Goal: Information Seeking & Learning: Learn about a topic

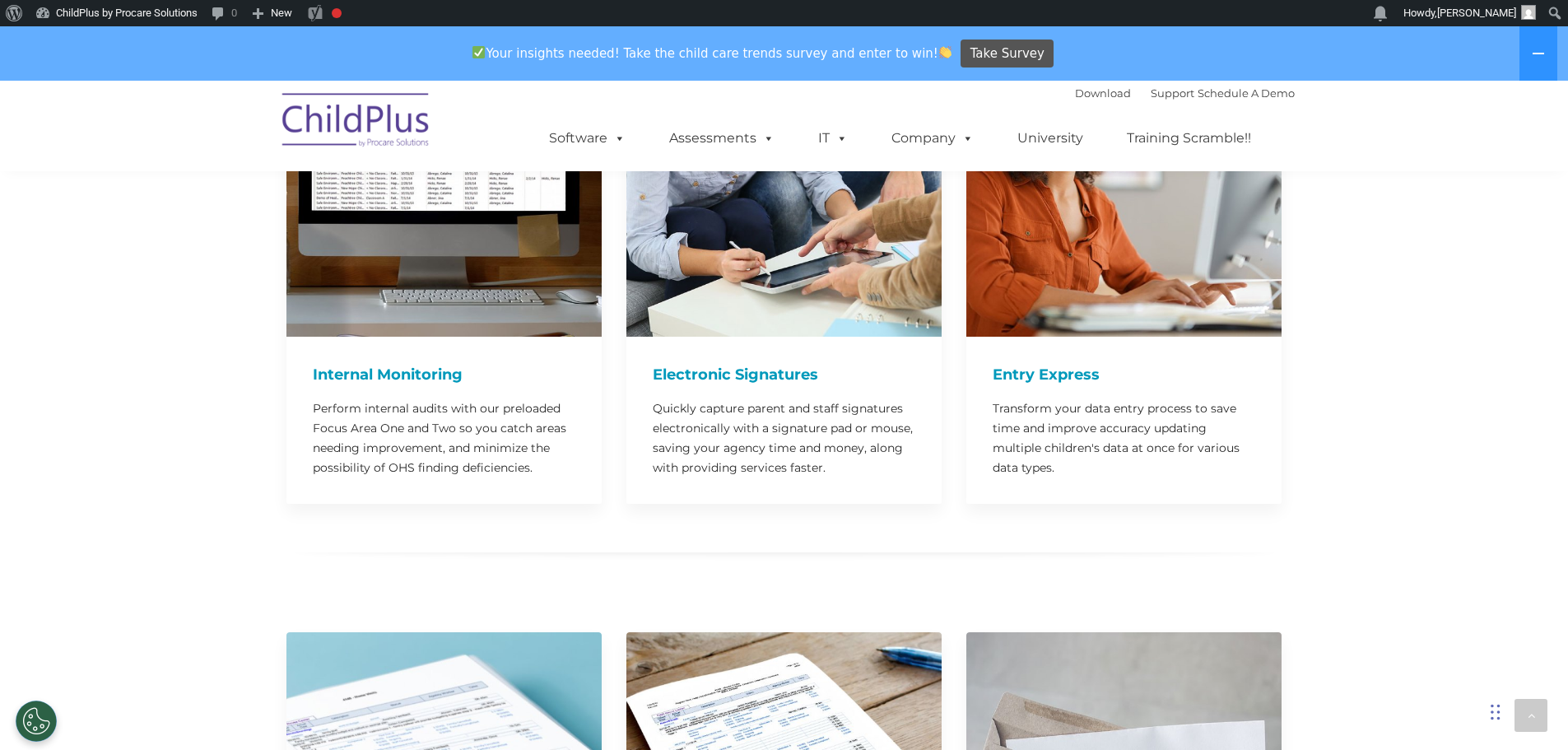
scroll to position [10528, 0]
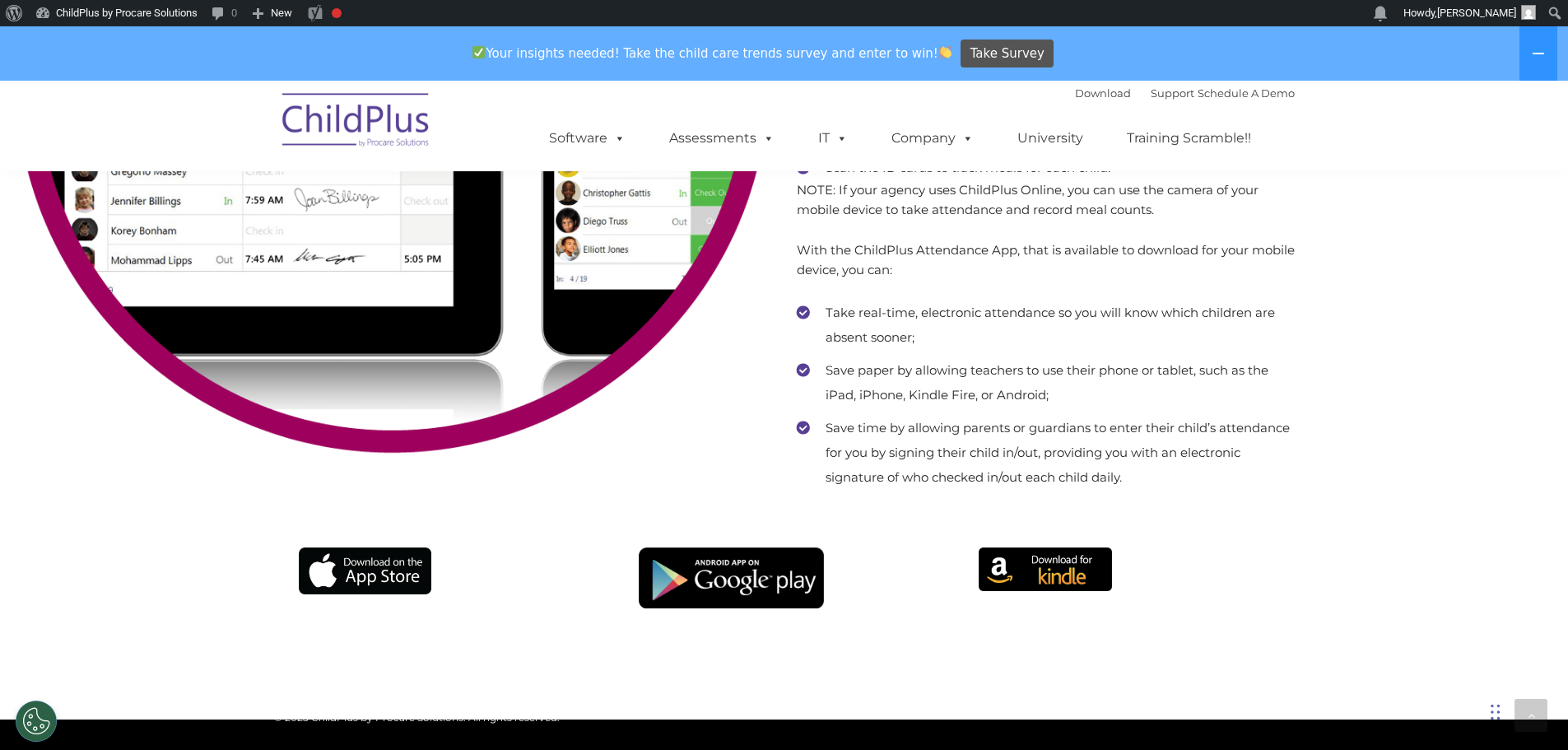
click at [984, 364] on li "Save paper by allowing teachers to use their phone or tablet, such as the iPad,…" at bounding box center [1046, 383] width 498 height 49
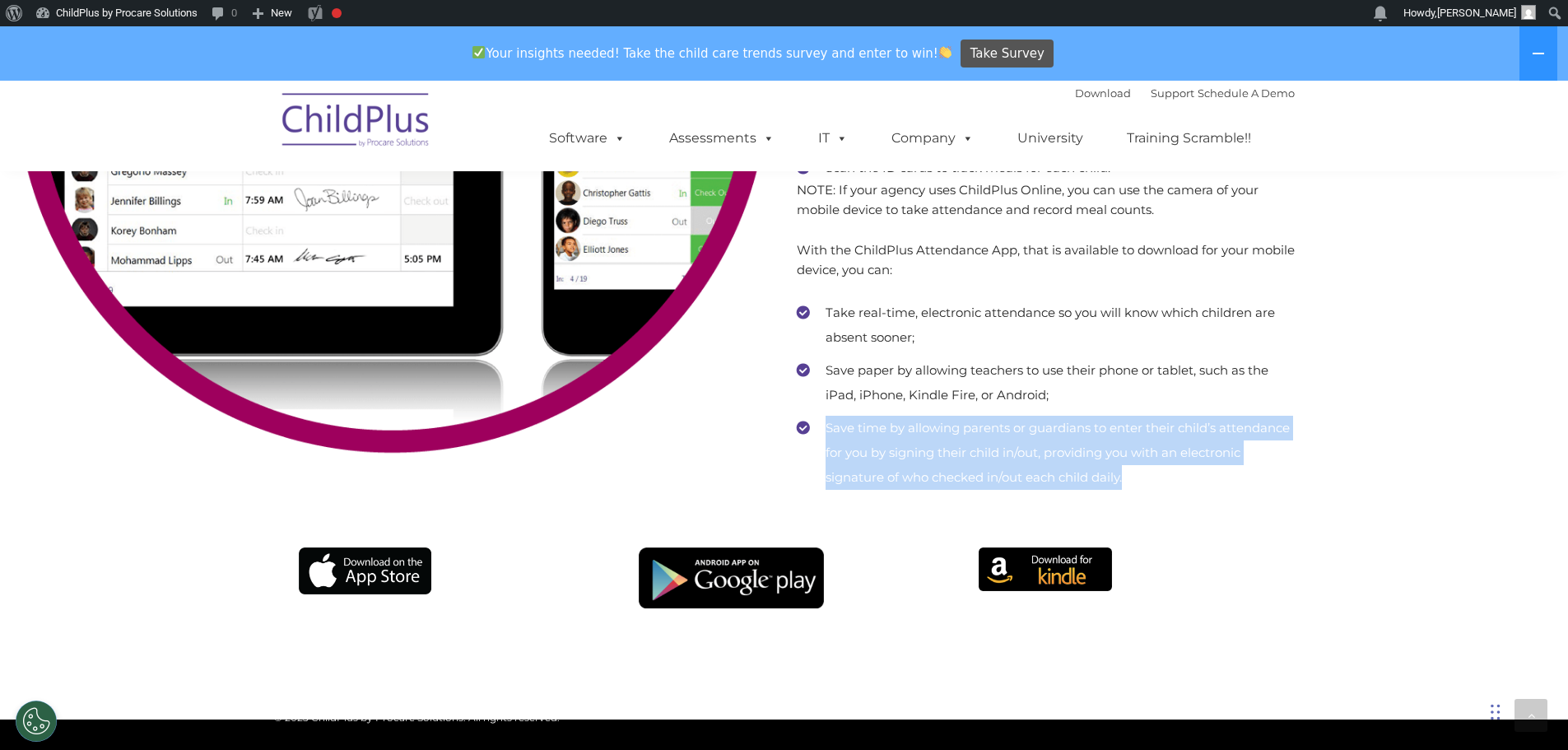
drag, startPoint x: 1135, startPoint y: 433, endPoint x: 822, endPoint y: 388, distance: 316.2
click at [822, 415] on li "Save time by allowing parents or guardians to enter their child’s attendance fo…" at bounding box center [1046, 452] width 498 height 74
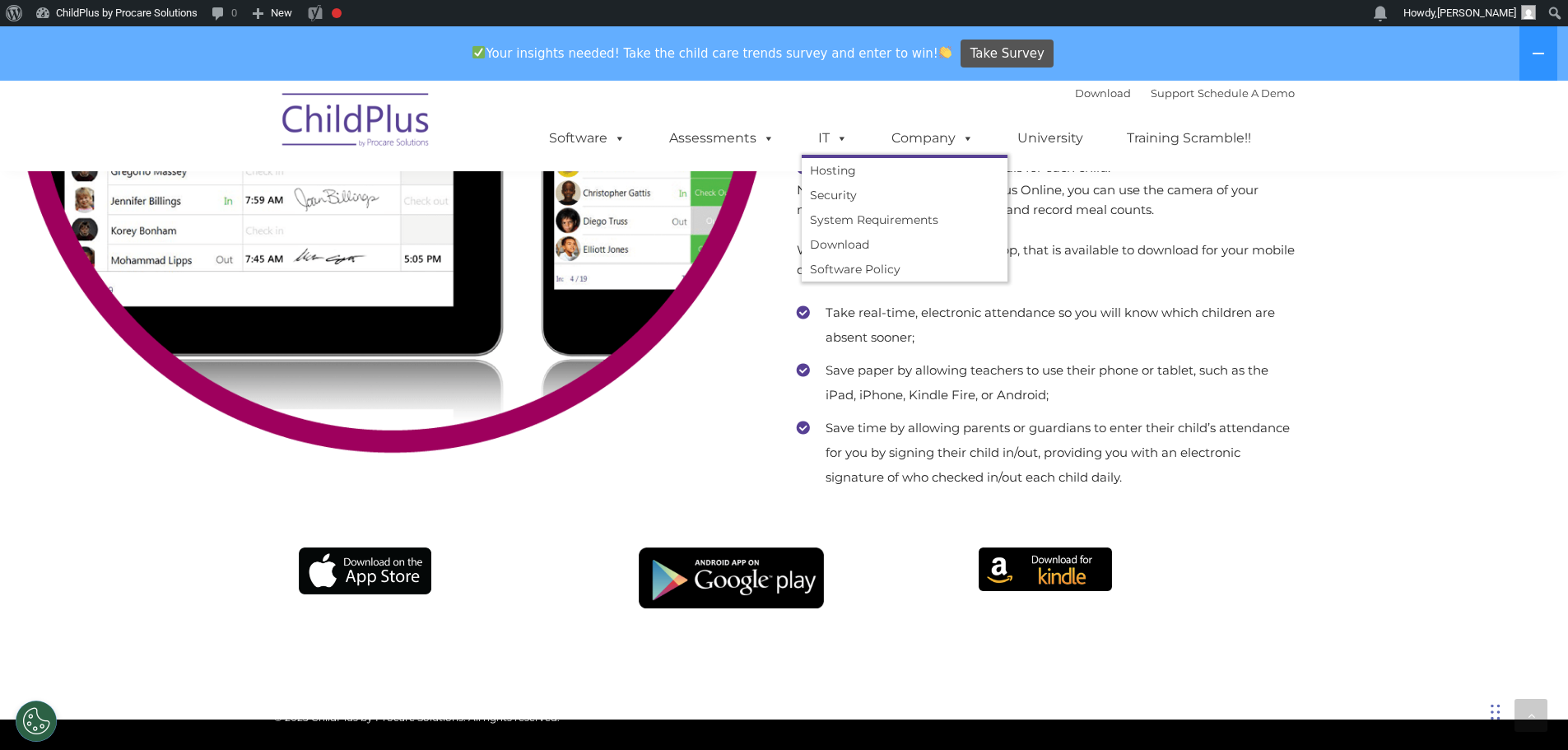
click at [1036, 240] on p "With the ChildPlus Attendance App, that is available to download for your mobil…" at bounding box center [1046, 259] width 498 height 40
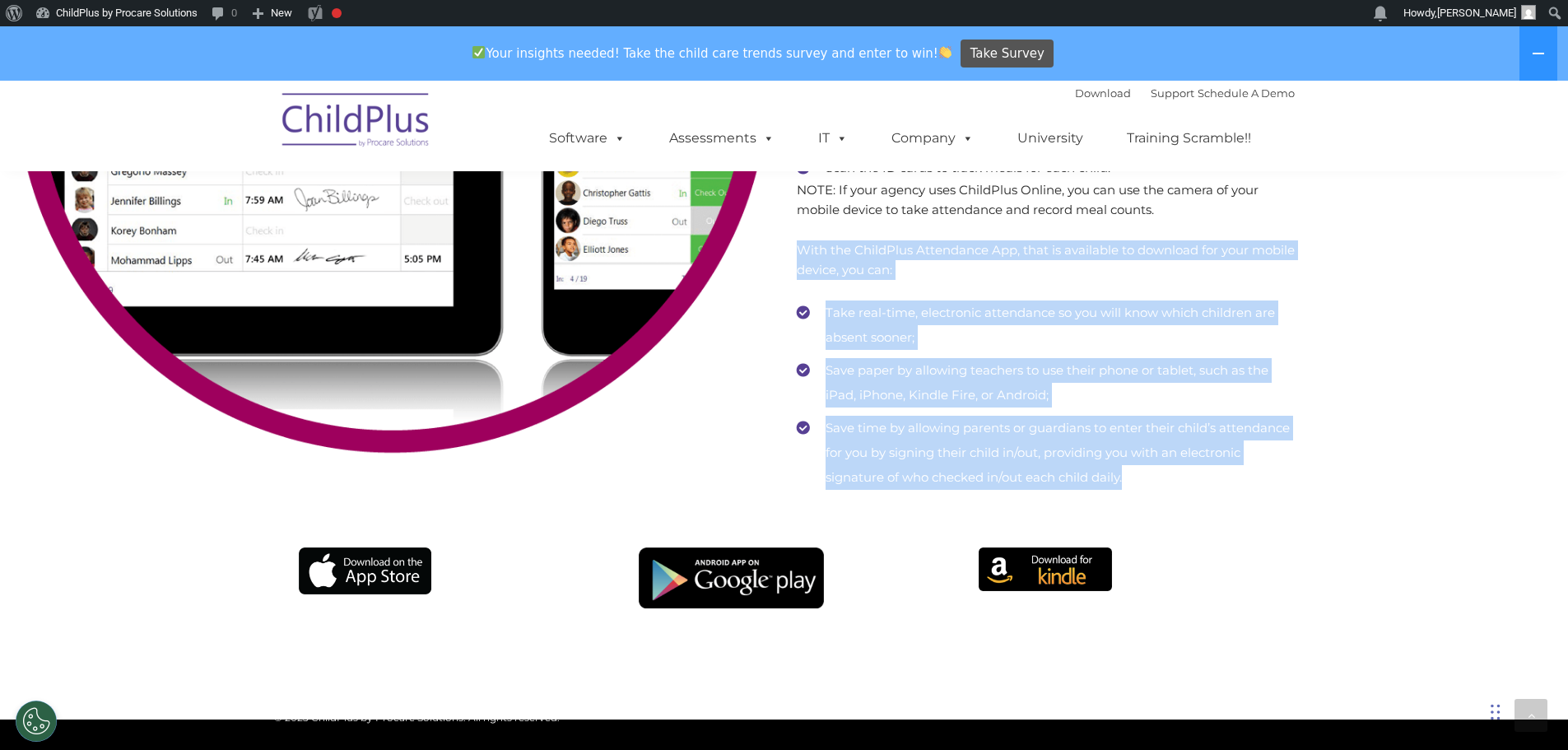
drag, startPoint x: 798, startPoint y: 211, endPoint x: 1138, endPoint y: 440, distance: 409.9
click at [1138, 440] on div "Taking attendance in ChildPlus is easy with many flexible options that promote …" at bounding box center [1046, 136] width 498 height 707
copy div "With the ChildPlus Attendance App, that is available to download for your mobil…"
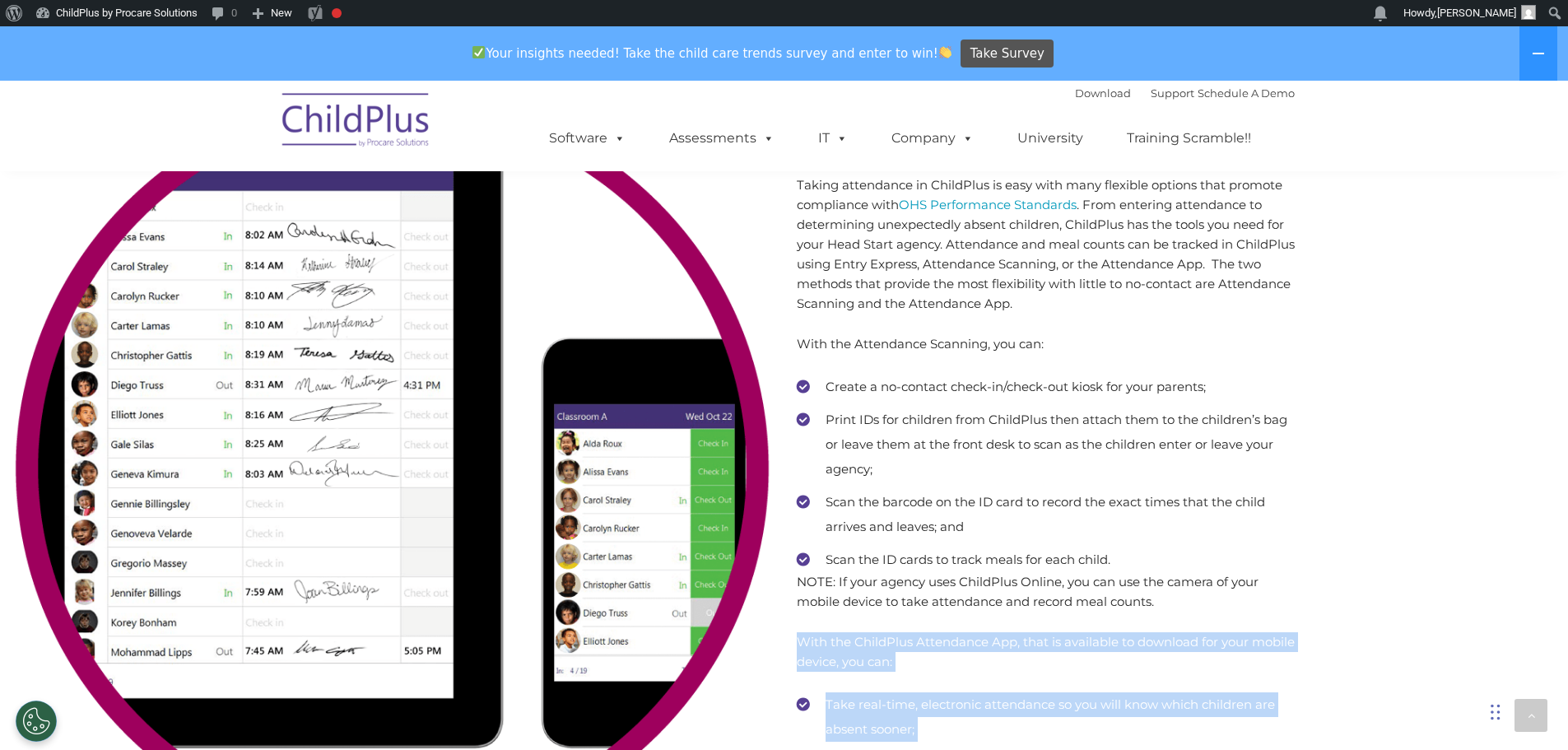
scroll to position [10138, 0]
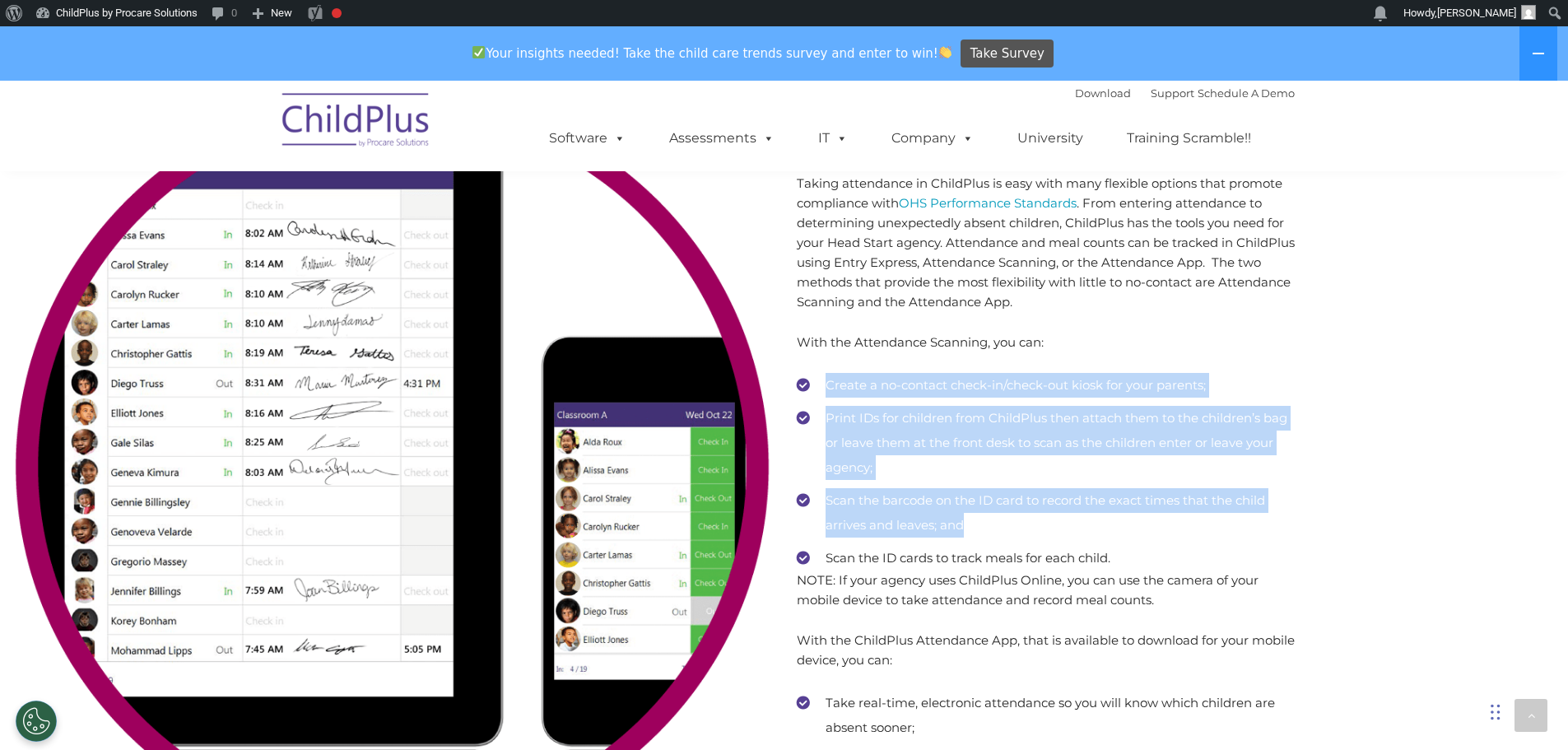
drag, startPoint x: 826, startPoint y: 346, endPoint x: 1219, endPoint y: 477, distance: 414.3
click at [1219, 477] on ul "Create a no-contact check-in/check-out kiosk for your parents; Print IDs for ch…" at bounding box center [1046, 471] width 498 height 198
click at [971, 489] on li "Scan the barcode on the ID card to record the exact times that the child arrive…" at bounding box center [1046, 513] width 498 height 49
drag, startPoint x: 827, startPoint y: 345, endPoint x: 1150, endPoint y: 520, distance: 367.4
click at [1150, 520] on ul "Create a no-contact check-in/check-out kiosk for your parents; Print IDs for ch…" at bounding box center [1046, 471] width 498 height 198
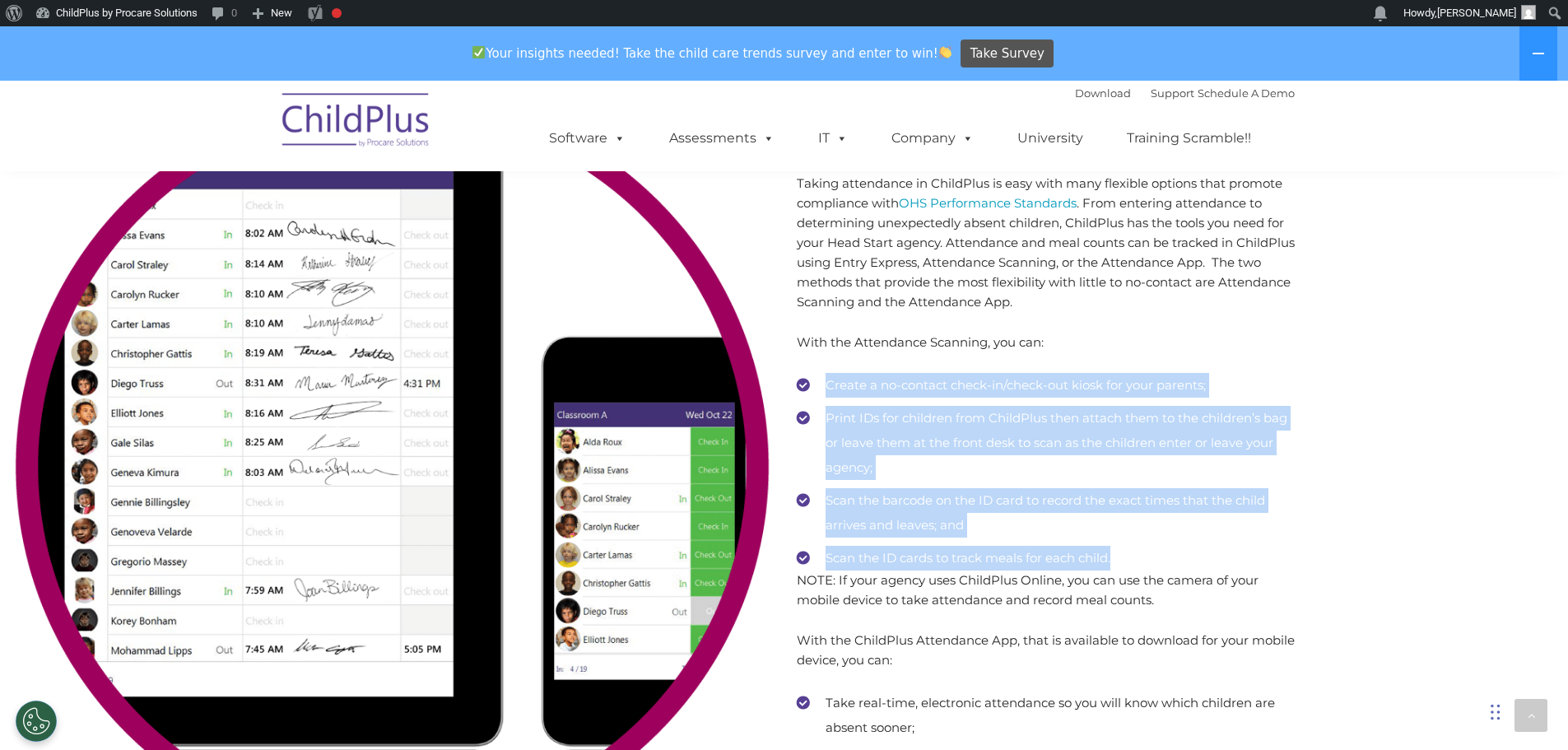
copy ul "Create a no-contact check-in/check-out kiosk for your parents; Print IDs for ch…"
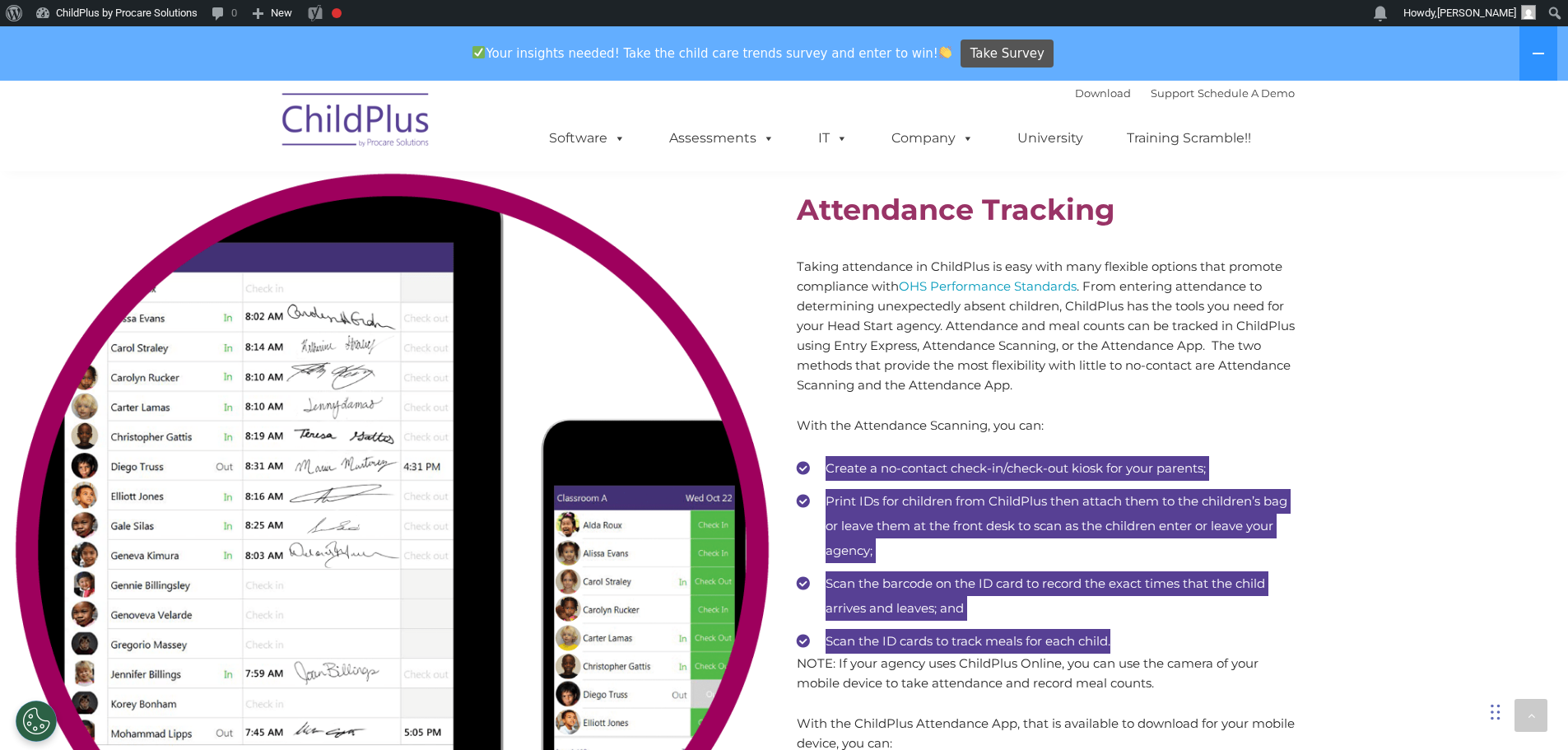
scroll to position [10056, 0]
